Goal: Complete application form

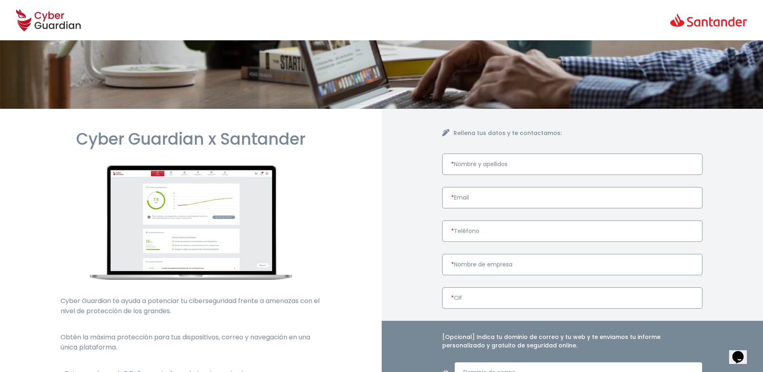
drag, startPoint x: 514, startPoint y: 164, endPoint x: 509, endPoint y: 163, distance: 5.8
click at [515, 164] on input "* Nombre y apellidos" at bounding box center [572, 164] width 261 height 21
type input "[PERSON_NAME]"
click at [509, 165] on input "[PERSON_NAME]" at bounding box center [572, 164] width 261 height 21
click at [479, 205] on input "* Email" at bounding box center [572, 197] width 261 height 21
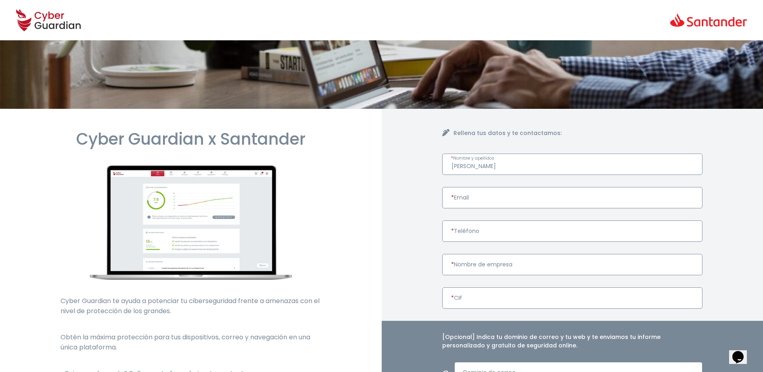
click at [521, 180] on form "[PERSON_NAME] * Nombre y apellidos * Email * Teléfono * Nombre de empresa * CIF…" at bounding box center [572, 328] width 261 height 349
click at [504, 292] on input "* CIF" at bounding box center [572, 298] width 261 height 21
paste input "B75002253"
type input "B75002253"
click at [487, 263] on input "* Nombre de empresa" at bounding box center [572, 264] width 261 height 21
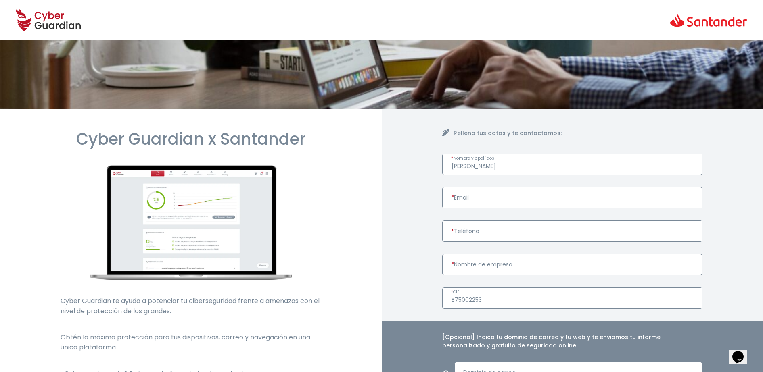
drag, startPoint x: 494, startPoint y: 269, endPoint x: 584, endPoint y: 315, distance: 99.9
click at [457, 260] on input "* Nombre de empresa" at bounding box center [572, 264] width 261 height 21
click at [505, 198] on input "* Email" at bounding box center [572, 197] width 261 height 21
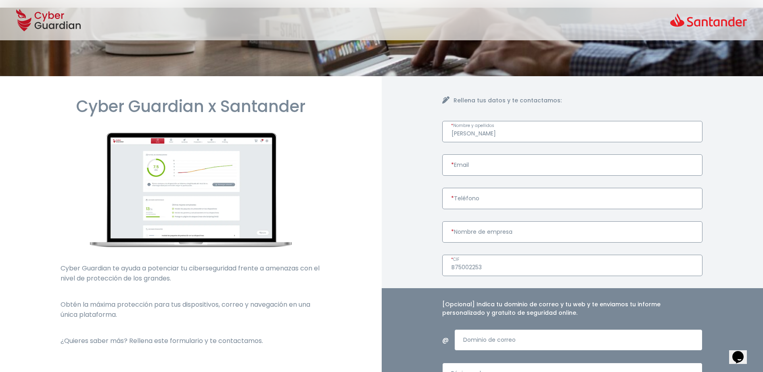
scroll to position [50, 0]
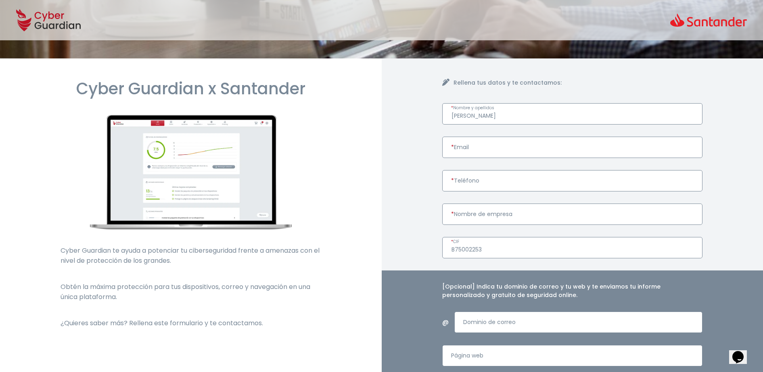
click at [484, 216] on input "* Nombre de empresa" at bounding box center [572, 214] width 261 height 21
paste input "LOYOLA SIGLO XXI S.L"
type input "LOYOLA SIGLO XXI S.L."
click at [476, 119] on input "[PERSON_NAME]" at bounding box center [572, 113] width 261 height 21
click at [458, 117] on input "[PERSON_NAME]" at bounding box center [572, 113] width 261 height 21
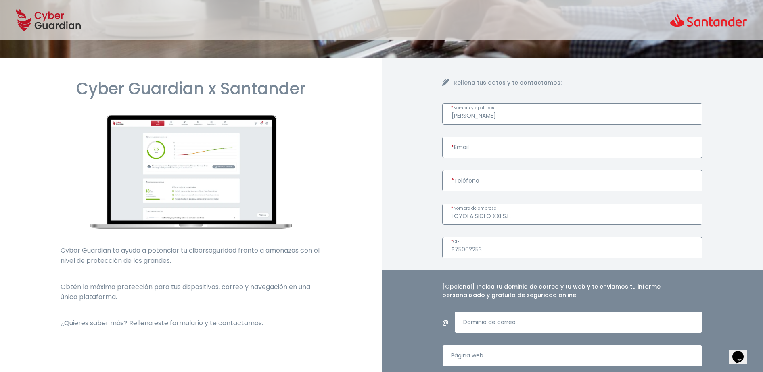
click at [481, 111] on input "[PERSON_NAME]" at bounding box center [572, 113] width 261 height 21
type input "[PERSON_NAME]"
click at [465, 187] on input "* Teléfono" at bounding box center [572, 180] width 261 height 21
paste input "943-334477"
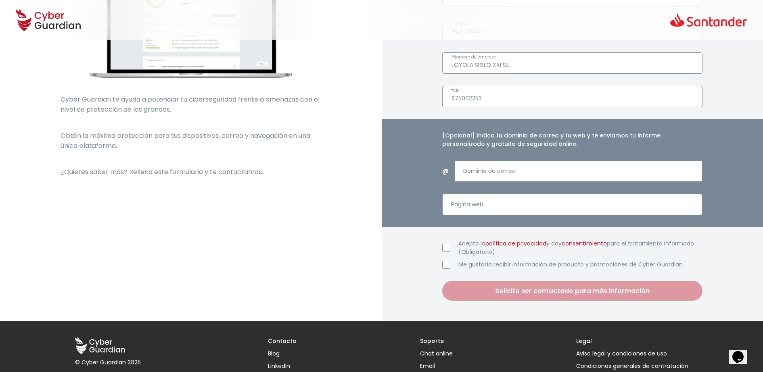
scroll to position [101, 0]
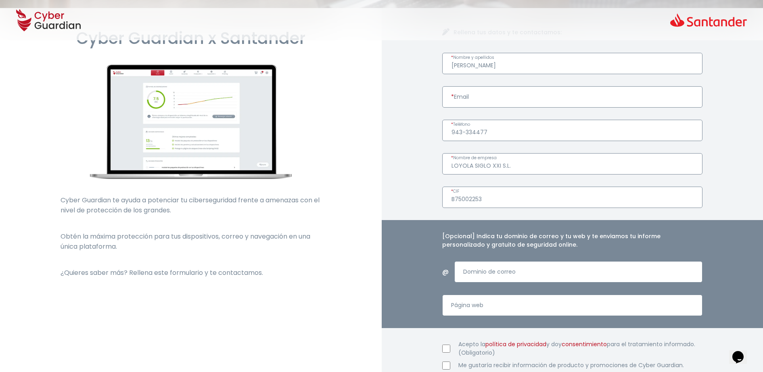
drag, startPoint x: 465, startPoint y: 131, endPoint x: 506, endPoint y: 148, distance: 44.0
click at [465, 131] on input "943-334477" at bounding box center [572, 130] width 261 height 21
type input "943334477"
click at [529, 268] on input "Dominio de correo" at bounding box center [578, 271] width 248 height 21
click at [476, 313] on input "Página web" at bounding box center [572, 305] width 261 height 21
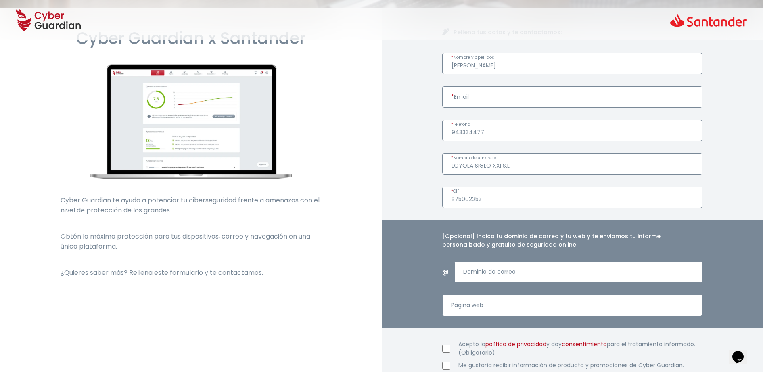
paste input "[URL][DOMAIN_NAME]"
click at [472, 305] on input "[URL][DOMAIN_NAME]" at bounding box center [572, 305] width 261 height 21
type input "[DOMAIN_NAME][URL]"
drag, startPoint x: 486, startPoint y: 271, endPoint x: 490, endPoint y: 266, distance: 6.5
click at [486, 271] on input "Dominio de correo" at bounding box center [578, 271] width 248 height 21
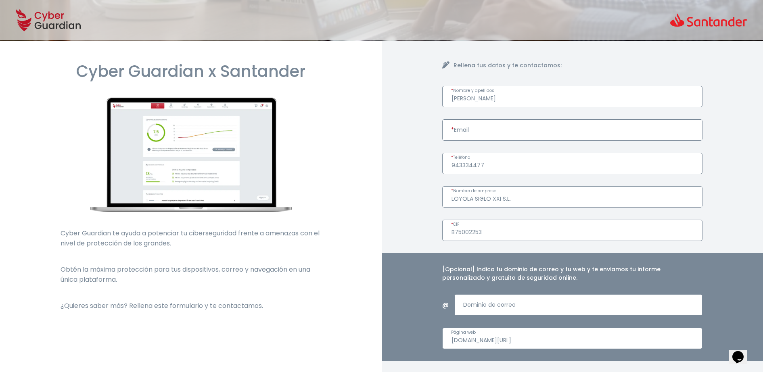
scroll to position [0, 0]
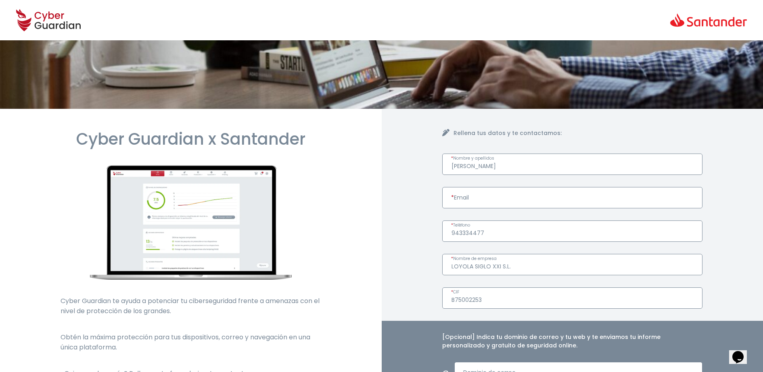
drag, startPoint x: 468, startPoint y: 190, endPoint x: 382, endPoint y: 65, distance: 151.5
click at [468, 190] on input "* Email" at bounding box center [572, 197] width 261 height 21
drag, startPoint x: 467, startPoint y: 199, endPoint x: 460, endPoint y: 199, distance: 6.9
click at [467, 199] on input "* Email" at bounding box center [572, 197] width 261 height 21
click at [475, 201] on input "* Email" at bounding box center [572, 197] width 261 height 21
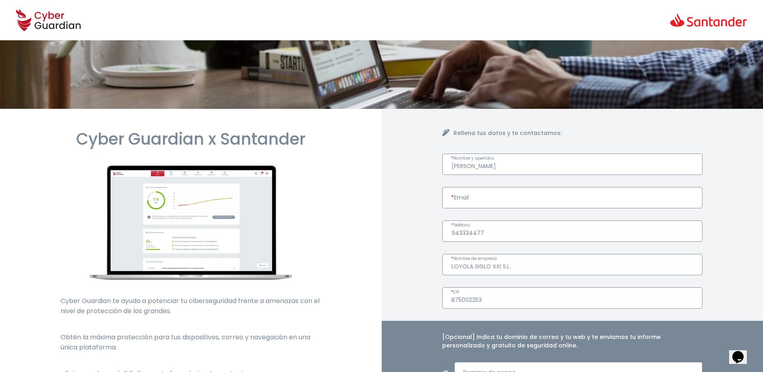
paste input "[EMAIL_ADDRESS][DOMAIN_NAME]"
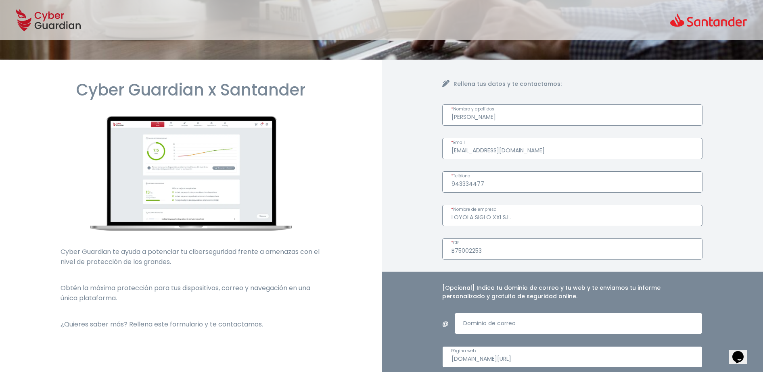
scroll to position [101, 0]
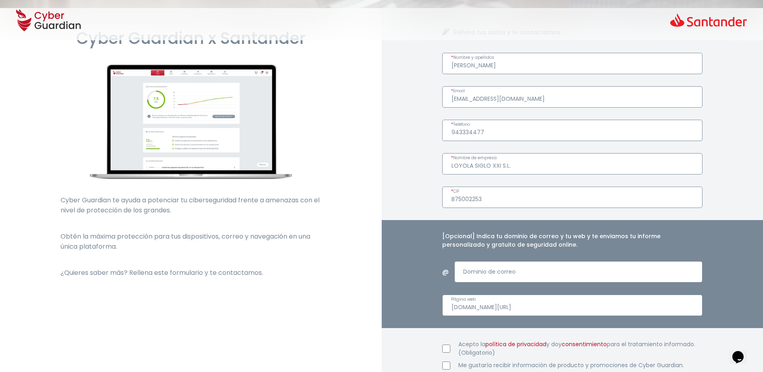
type input "[EMAIL_ADDRESS][DOMAIN_NAME]"
click at [503, 271] on input "Dominio de correo" at bounding box center [578, 271] width 248 height 21
drag, startPoint x: 521, startPoint y: 98, endPoint x: 469, endPoint y: 95, distance: 51.7
click at [469, 95] on input "[EMAIL_ADDRESS][DOMAIN_NAME]" at bounding box center [572, 96] width 261 height 21
click at [482, 266] on input "Dominio de correo" at bounding box center [578, 271] width 248 height 21
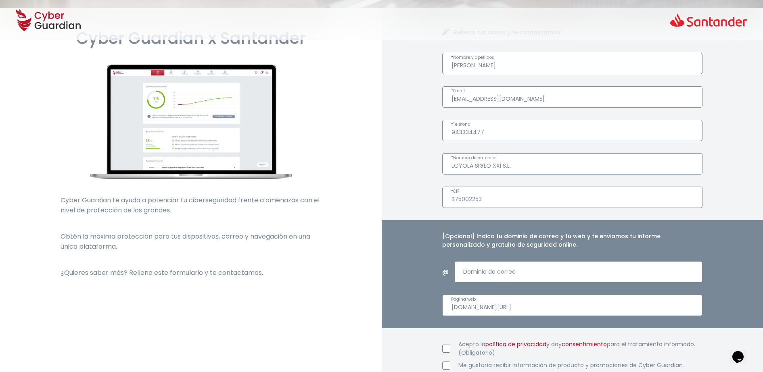
paste input "[DOMAIN_NAME]"
click at [505, 270] on input "[DOMAIN_NAME]" at bounding box center [578, 271] width 248 height 21
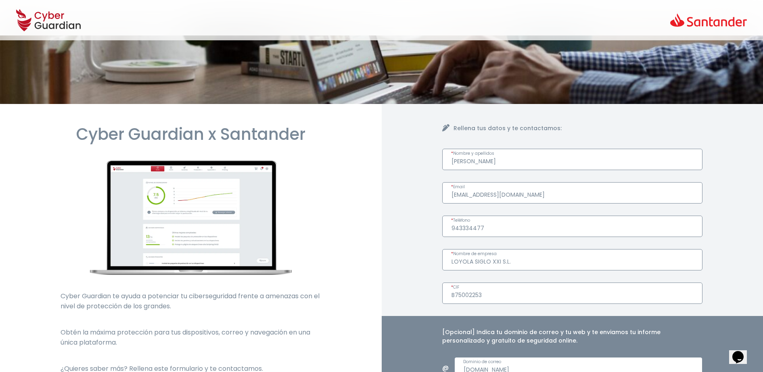
scroll to position [0, 0]
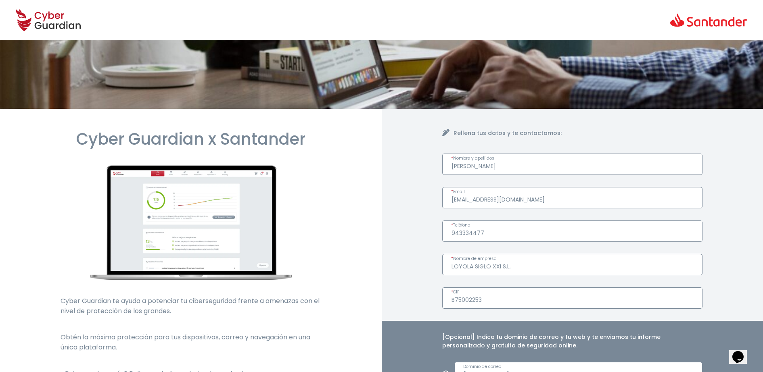
type input "[DOMAIN_NAME]"
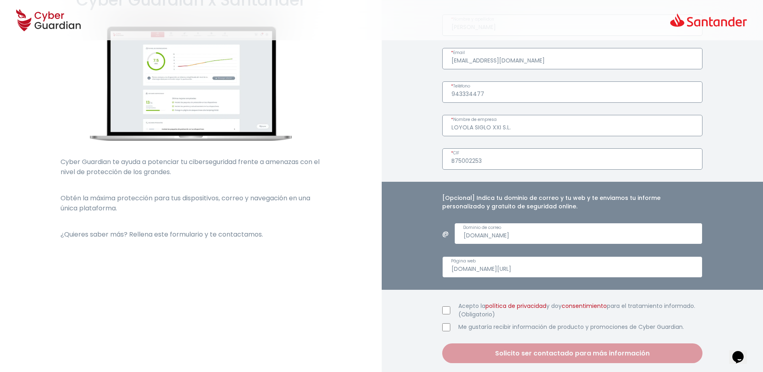
scroll to position [151, 0]
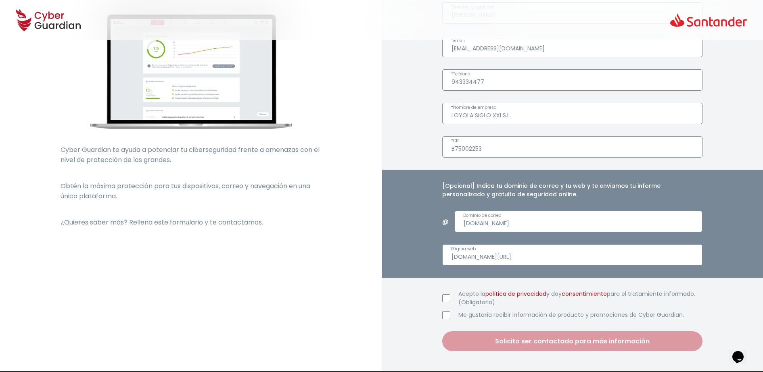
click at [442, 297] on input "Acepto la política de privacidad y doy consentimiento para el tratamiento infor…" at bounding box center [446, 298] width 8 height 8
checkbox input "true"
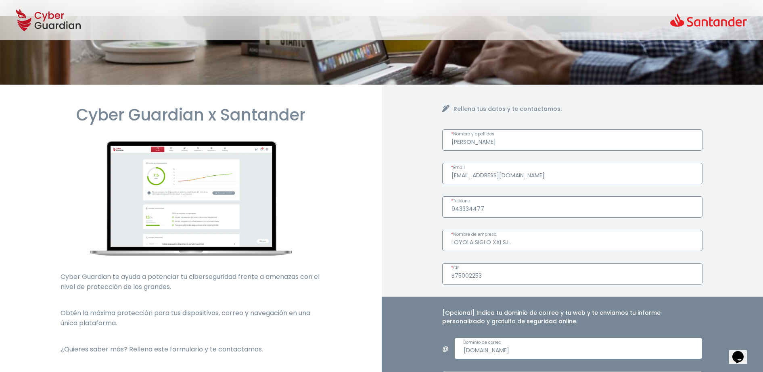
scroll to position [0, 0]
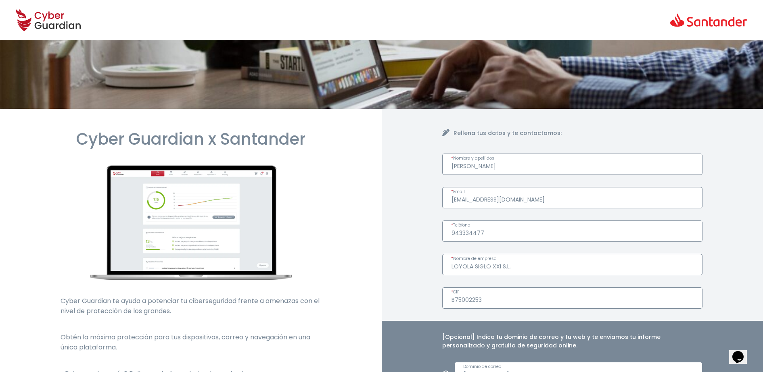
click at [509, 160] on input "[PERSON_NAME]" at bounding box center [572, 164] width 261 height 21
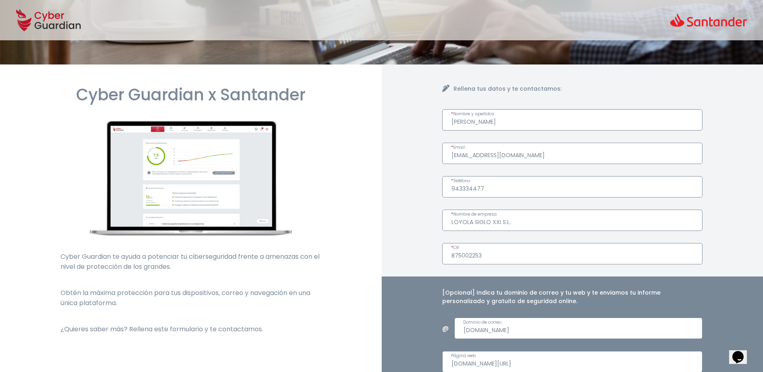
scroll to position [50, 0]
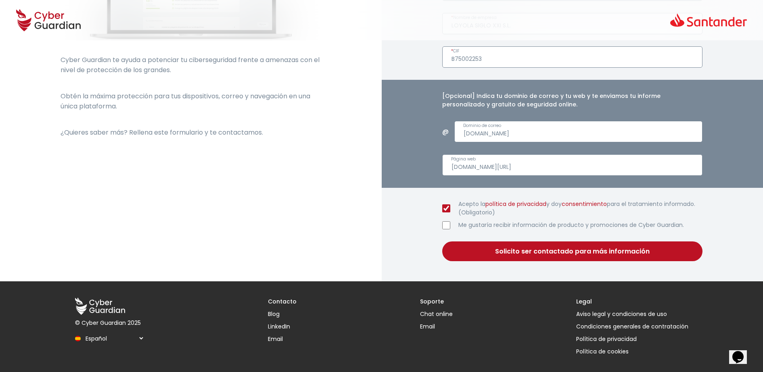
click at [545, 250] on button "Solicito ser contactado para más información" at bounding box center [572, 252] width 261 height 20
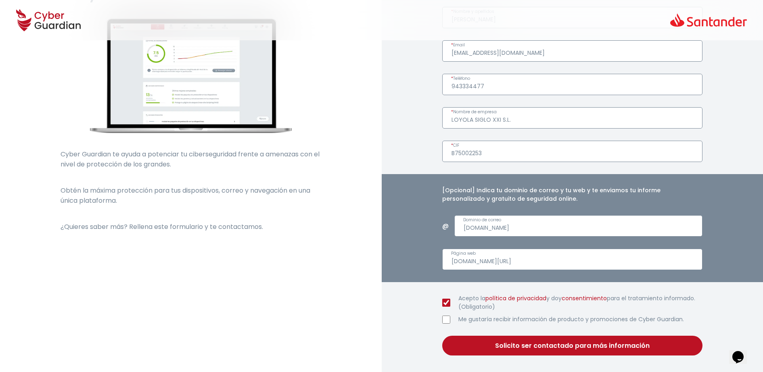
drag, startPoint x: 526, startPoint y: 48, endPoint x: 526, endPoint y: 44, distance: 4.4
click at [526, 48] on input "[EMAIL_ADDRESS][DOMAIN_NAME]" at bounding box center [572, 50] width 261 height 21
drag, startPoint x: 494, startPoint y: 244, endPoint x: 498, endPoint y: 253, distance: 9.8
click at [495, 244] on div "[Opcional] Indica tu dominio de correo y tu web y te enviamos tu informe person…" at bounding box center [573, 228] width 382 height 108
click at [499, 257] on input "[DOMAIN_NAME][URL]" at bounding box center [572, 259] width 261 height 21
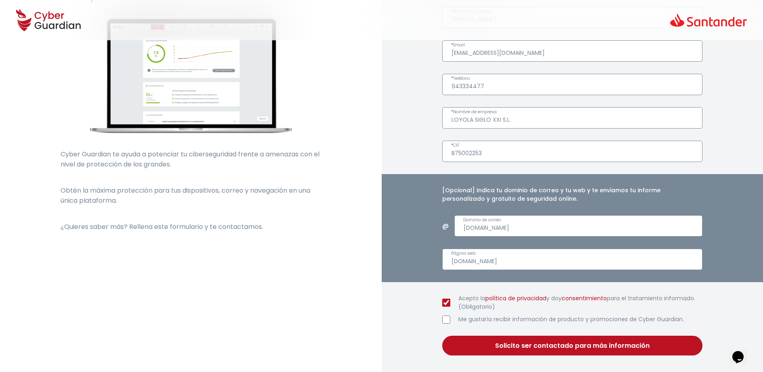
type input "[DOMAIN_NAME]"
click at [591, 338] on button "Solicito ser contactado para más información" at bounding box center [572, 346] width 261 height 20
click at [594, 342] on button "Solicito ser contactado para más información" at bounding box center [572, 346] width 261 height 20
click at [541, 54] on input "[EMAIL_ADDRESS][DOMAIN_NAME]" at bounding box center [572, 50] width 261 height 21
drag, startPoint x: 532, startPoint y: 51, endPoint x: 374, endPoint y: 41, distance: 158.0
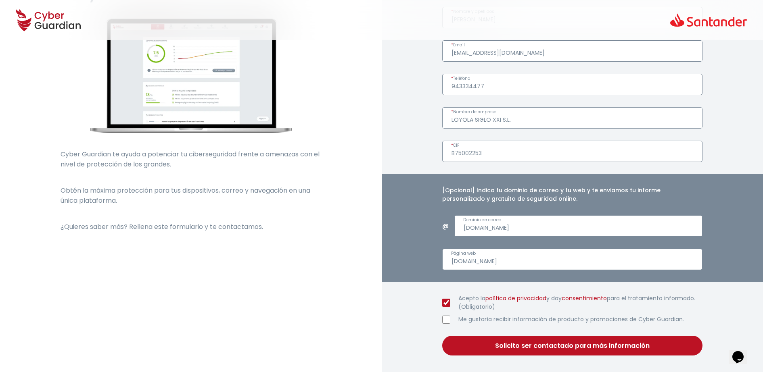
click at [374, 41] on section "Cyber Guardian x Santander Cyber Guardian te ayuda a potenciar tu cibersegurida…" at bounding box center [381, 169] width 763 height 414
type input "[EMAIL_ADDRESS][DOMAIN_NAME]"
click at [535, 348] on button "Solicito ser contactado para más información" at bounding box center [572, 346] width 261 height 20
type input "L"
drag, startPoint x: 497, startPoint y: 259, endPoint x: 495, endPoint y: 254, distance: 5.1
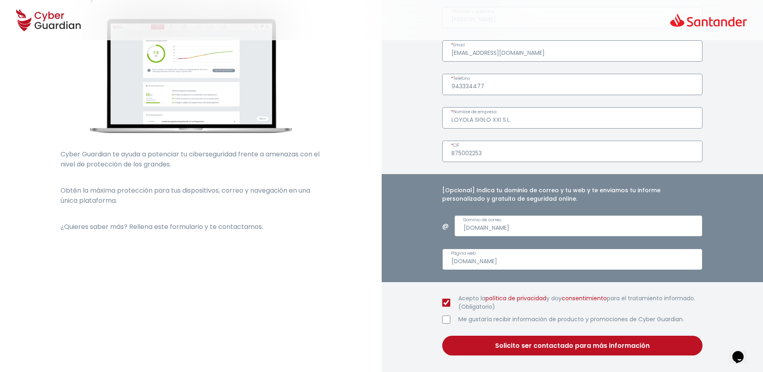
click at [496, 257] on input "[DOMAIN_NAME]" at bounding box center [572, 259] width 261 height 21
click at [508, 227] on input "[DOMAIN_NAME]" at bounding box center [578, 225] width 248 height 21
click at [505, 354] on button "Solicito ser contactado para más información" at bounding box center [572, 346] width 261 height 20
click at [556, 220] on input "[DOMAIN_NAME]" at bounding box center [578, 225] width 248 height 21
type input "[DOMAIN_NAME]"
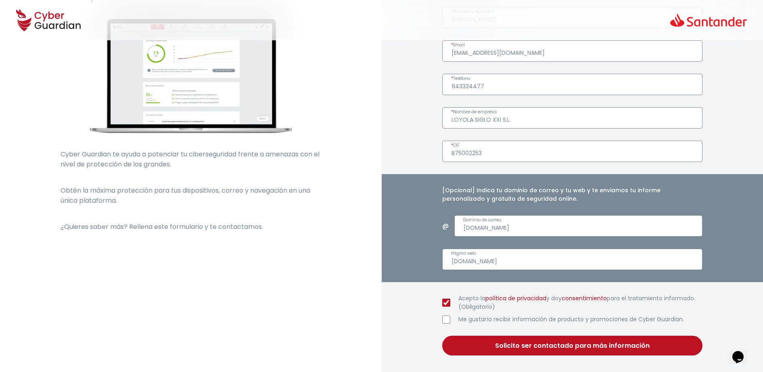
click at [470, 340] on button "Solicito ser contactado para más información" at bounding box center [572, 346] width 261 height 20
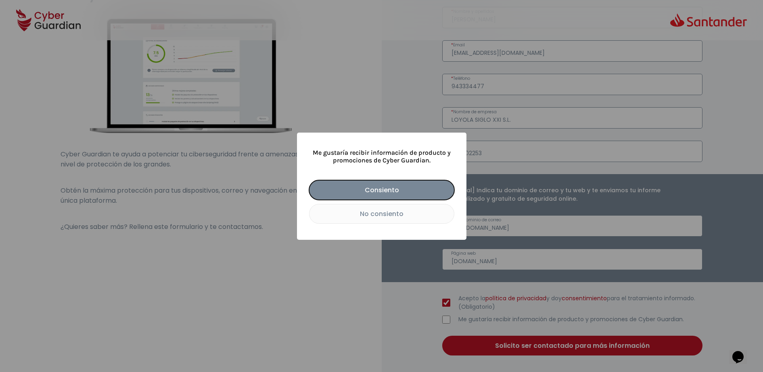
click at [389, 192] on button "Consiento" at bounding box center [381, 190] width 145 height 20
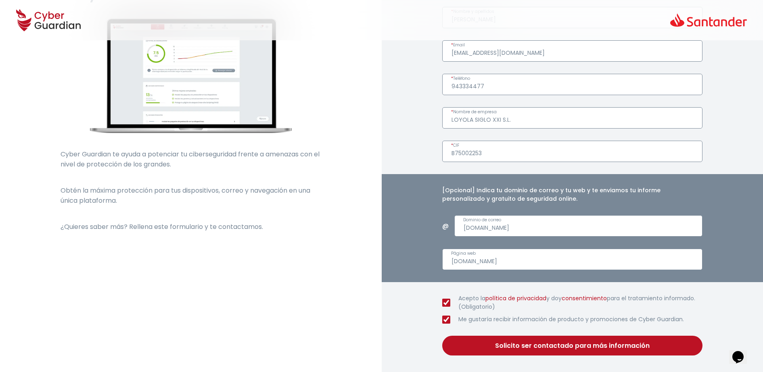
checkbox input "true"
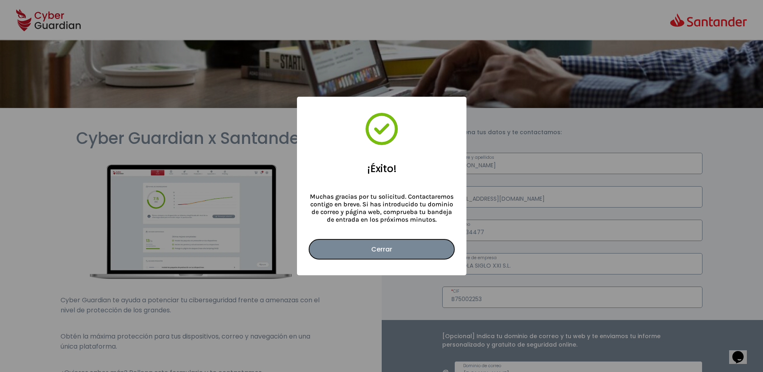
scroll to position [0, 0]
click at [388, 254] on button "Cerrar" at bounding box center [381, 250] width 145 height 20
